Goal: Information Seeking & Learning: Learn about a topic

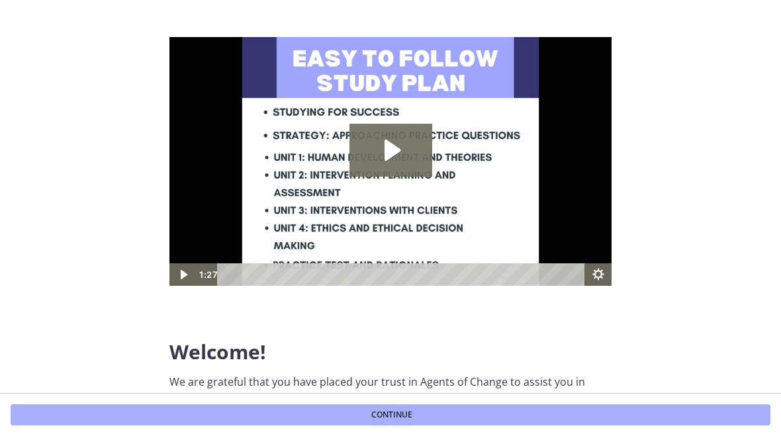
click at [384, 133] on icon "Play Video: c1o6hcmjueu5qasqsu00.mp4" at bounding box center [390, 150] width 83 height 53
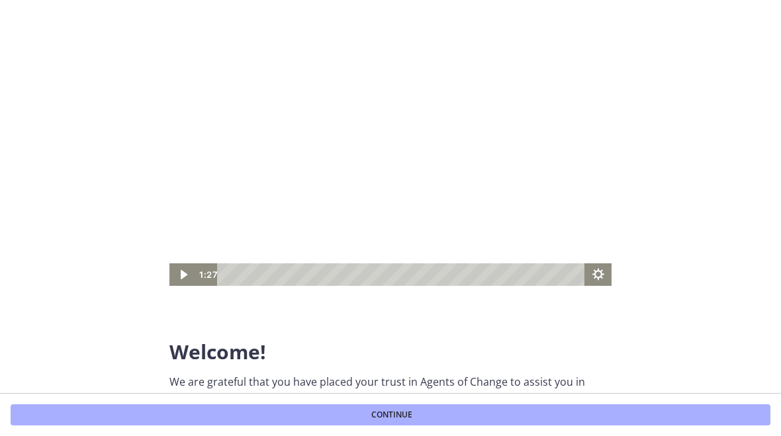
click at [183, 272] on icon "Play Video" at bounding box center [183, 274] width 7 height 9
click at [185, 276] on icon "Play Video" at bounding box center [183, 274] width 7 height 9
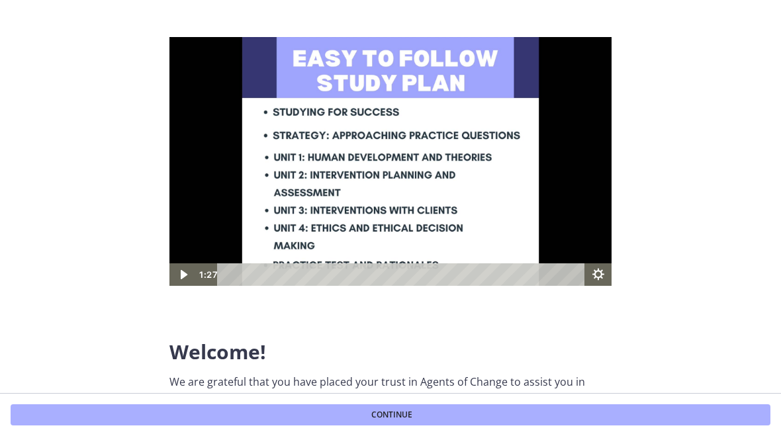
click at [373, 175] on img at bounding box center [390, 161] width 442 height 249
click at [179, 273] on icon "Play Video" at bounding box center [183, 274] width 26 height 22
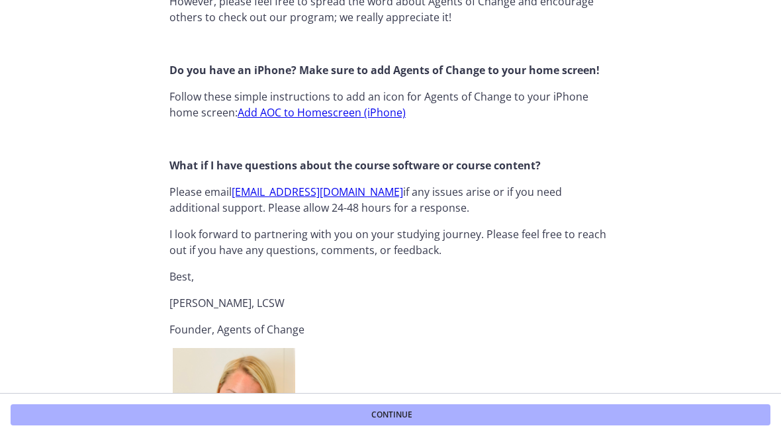
click at [624, 422] on button "Continue" at bounding box center [391, 414] width 760 height 21
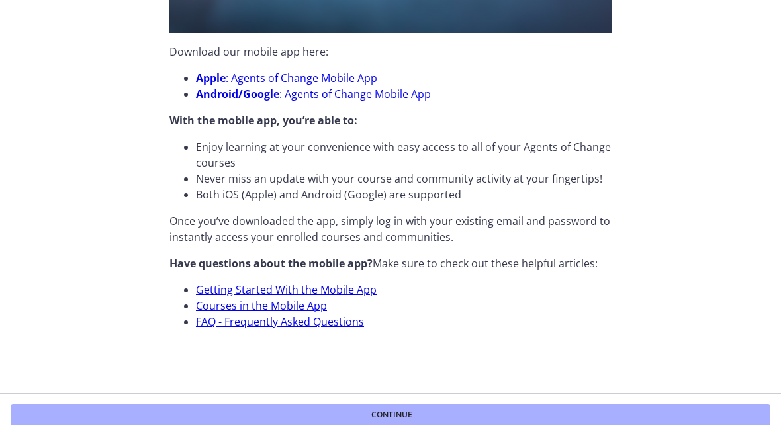
click at [631, 419] on button "Continue" at bounding box center [391, 414] width 760 height 21
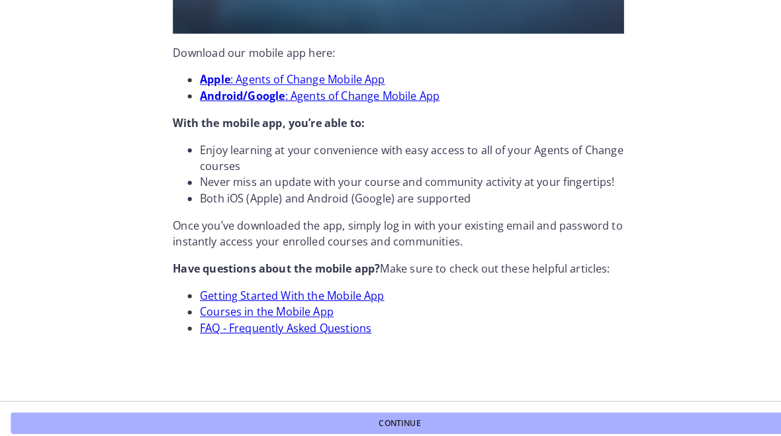
scroll to position [359, 0]
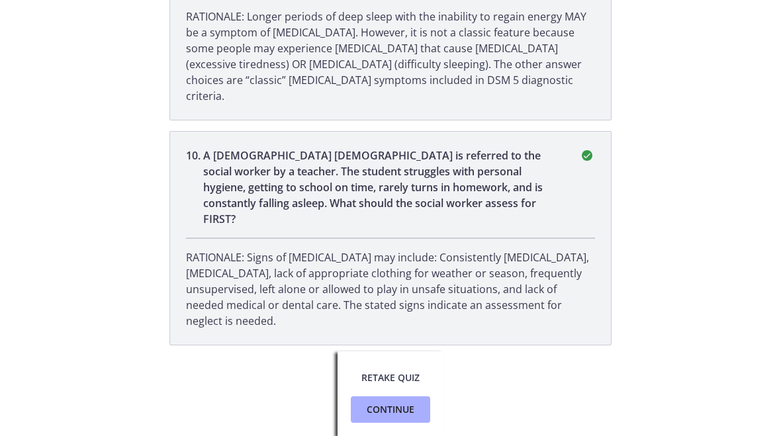
scroll to position [1961, 0]
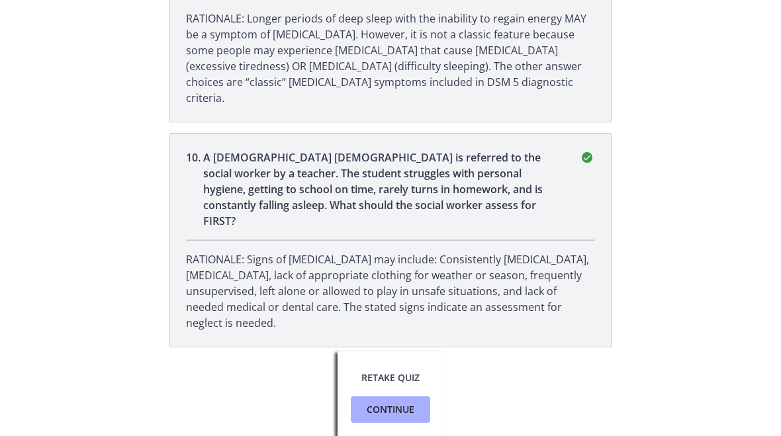
click at [385, 410] on span "Continue" at bounding box center [391, 410] width 48 height 16
